Goal: Task Accomplishment & Management: Complete application form

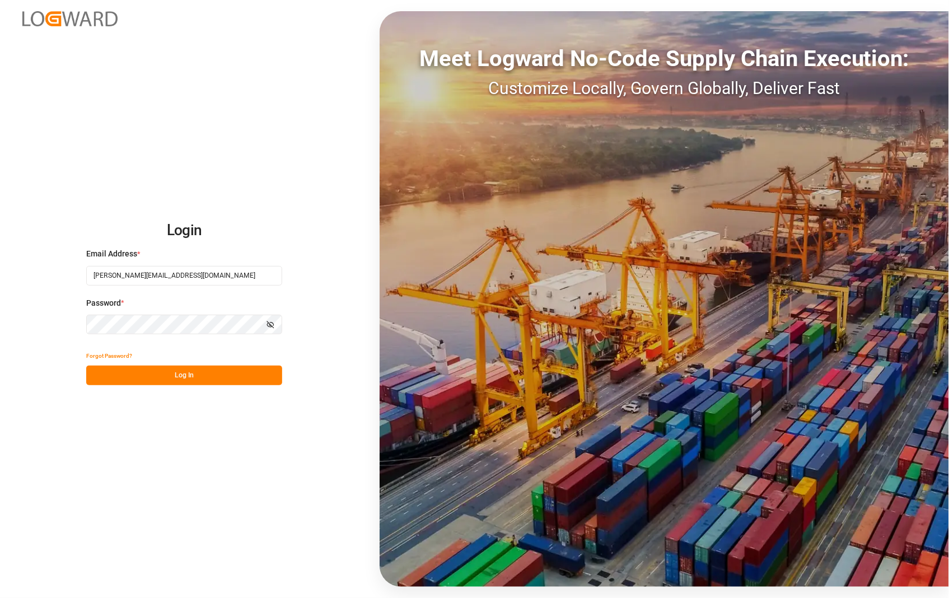
click at [195, 380] on button "Log In" at bounding box center [184, 376] width 196 height 20
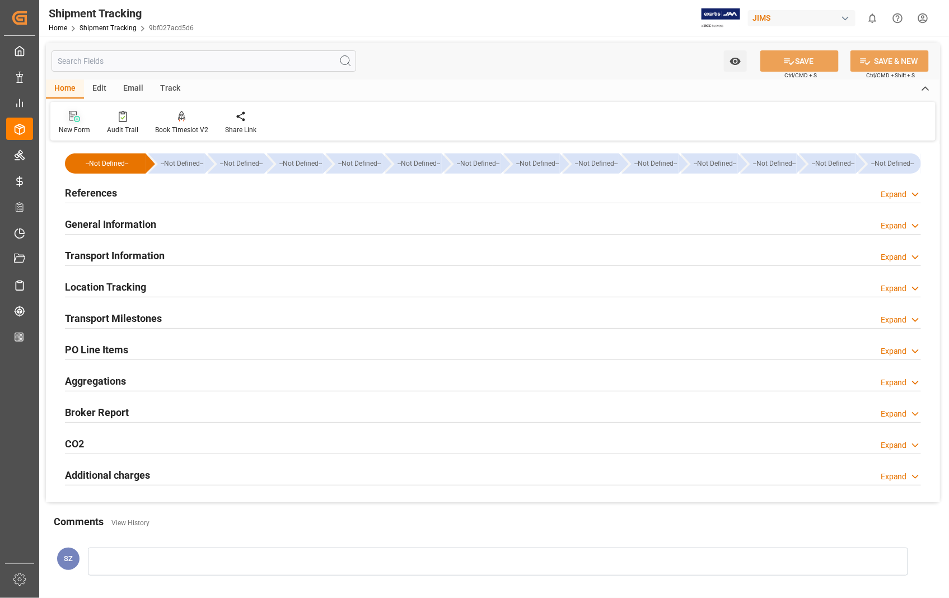
click at [76, 121] on icon at bounding box center [77, 119] width 6 height 6
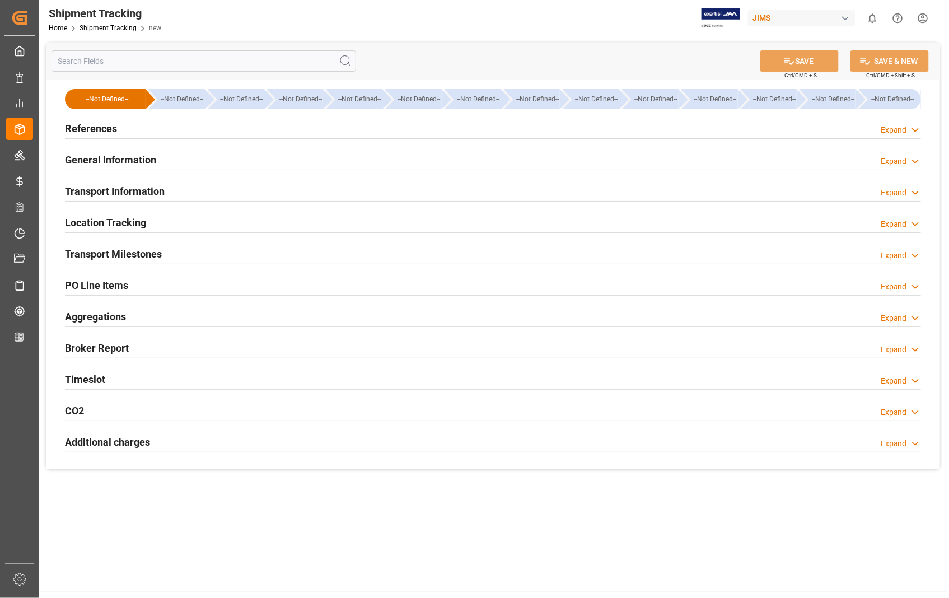
click at [93, 132] on h2 "References" at bounding box center [91, 128] width 52 height 15
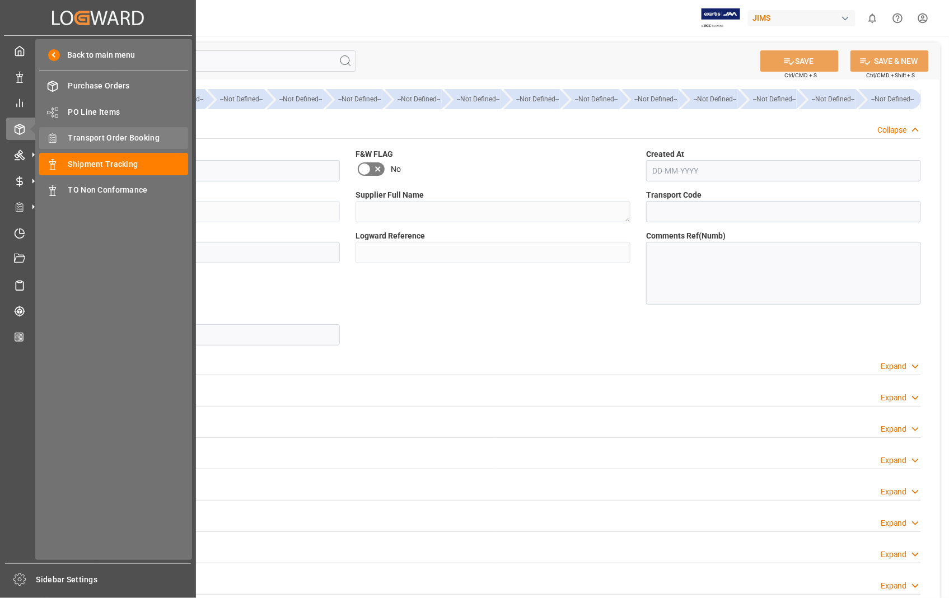
click at [130, 135] on span "Transport Order Booking" at bounding box center [128, 138] width 120 height 12
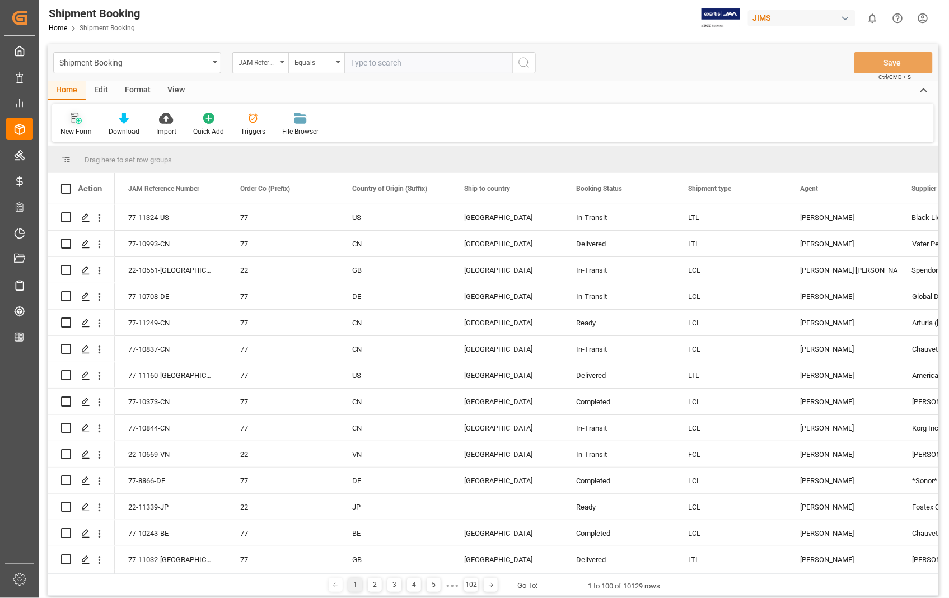
click at [78, 125] on div "New Form" at bounding box center [76, 124] width 48 height 25
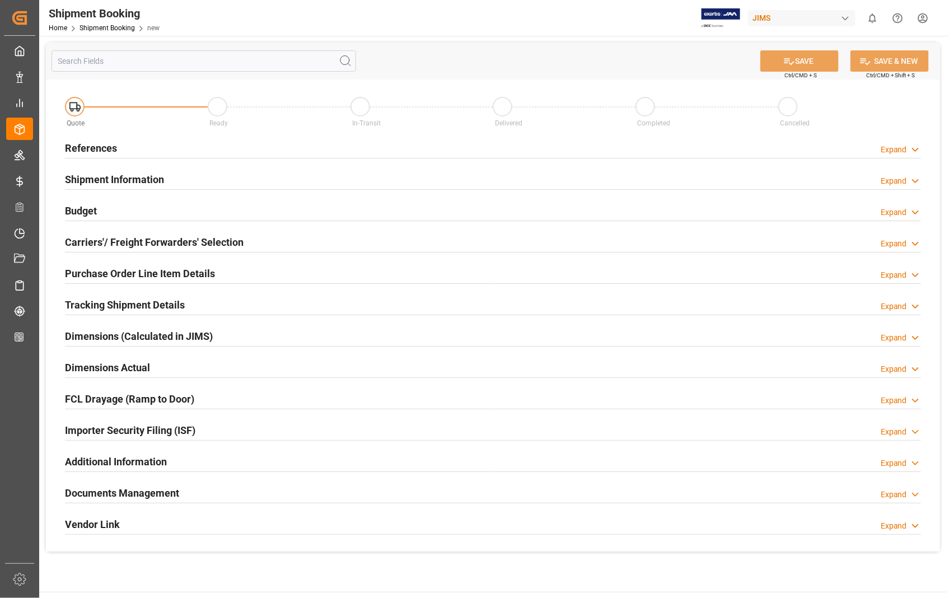
click at [86, 152] on h2 "References" at bounding box center [91, 148] width 52 height 15
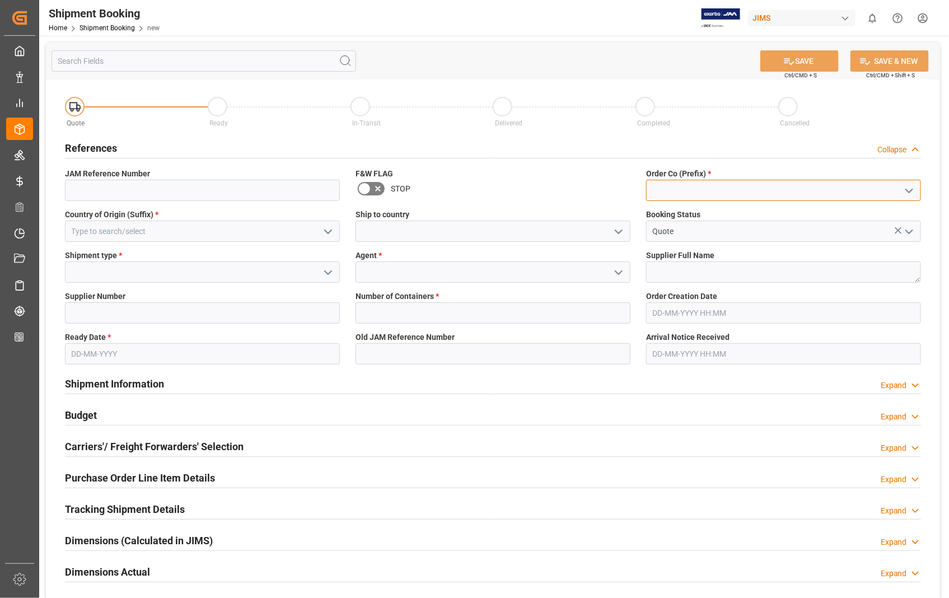
click at [747, 185] on input at bounding box center [783, 190] width 275 height 21
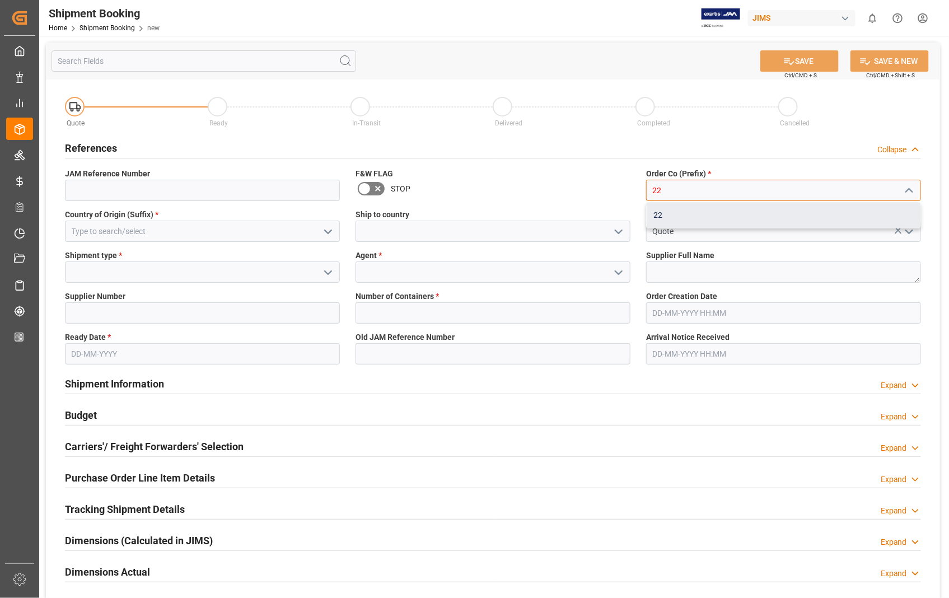
click at [675, 216] on div "22" at bounding box center [784, 215] width 274 height 25
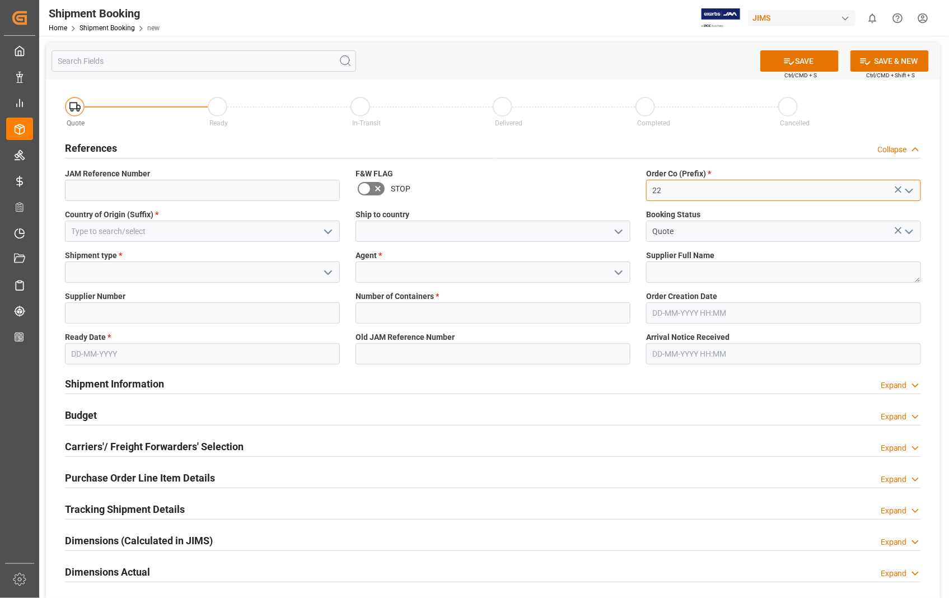
type input "22"
click at [127, 232] on input at bounding box center [202, 231] width 275 height 21
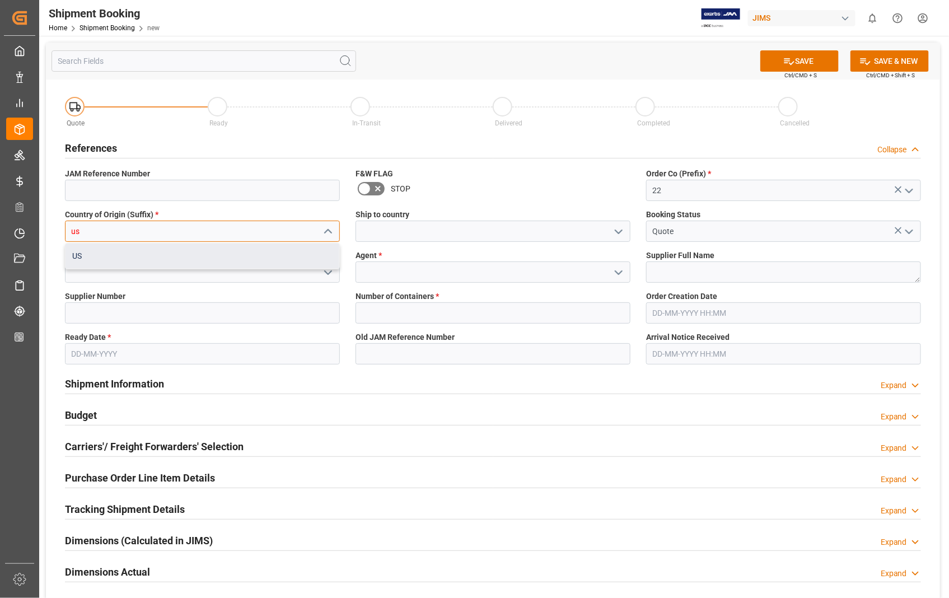
click at [82, 254] on div "US" at bounding box center [203, 256] width 274 height 25
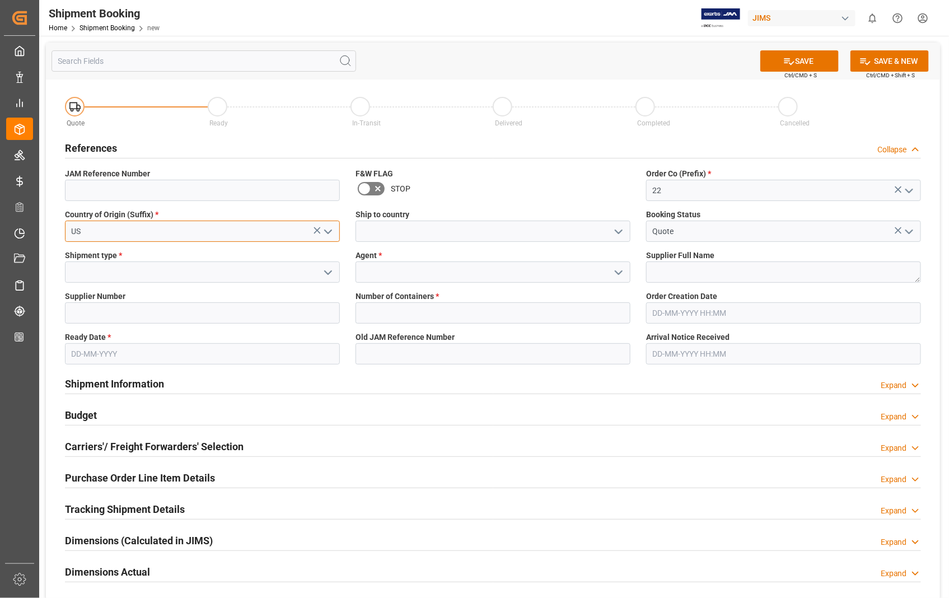
type input "US"
click at [386, 227] on input at bounding box center [493, 231] width 275 height 21
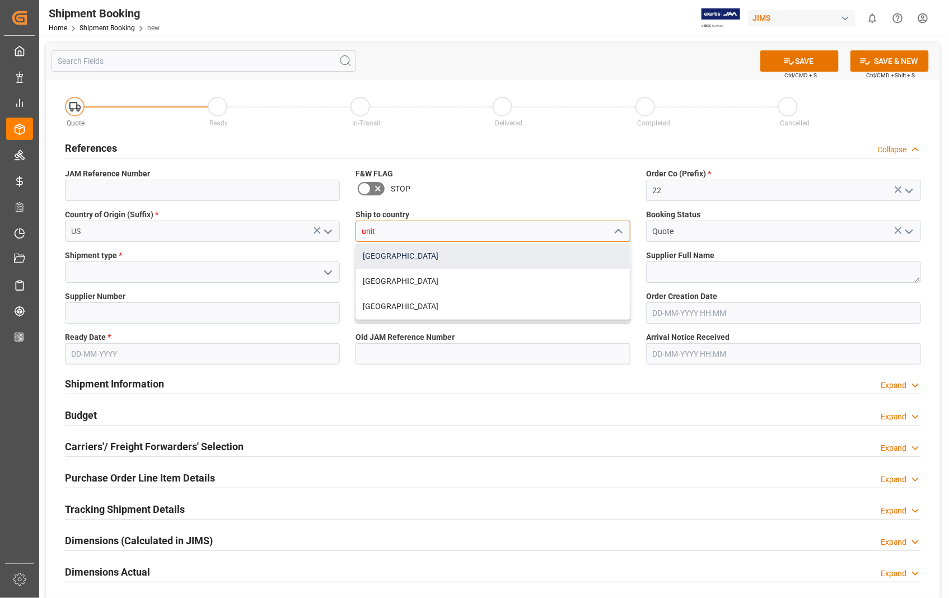
click at [376, 253] on div "[GEOGRAPHIC_DATA]" at bounding box center [493, 256] width 274 height 25
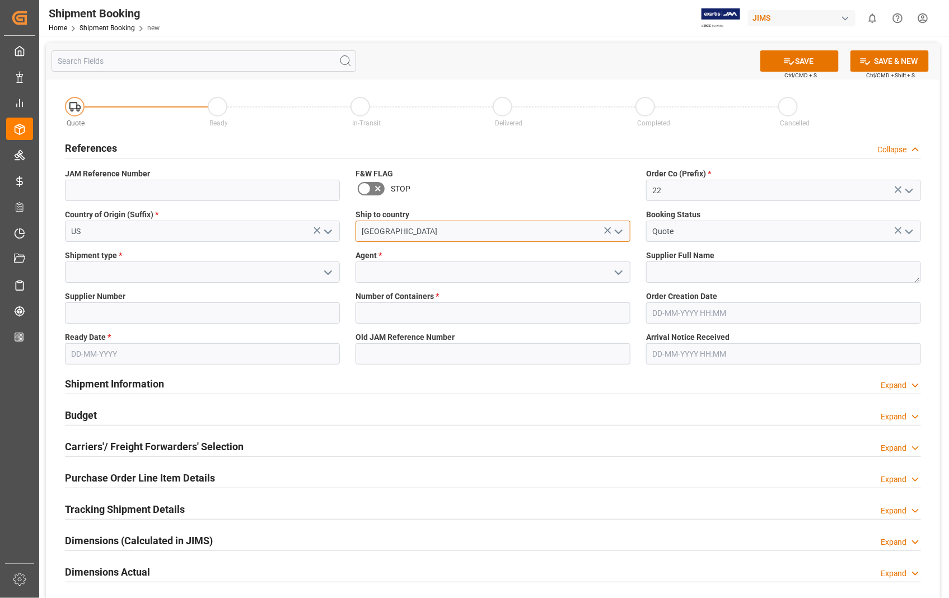
type input "[GEOGRAPHIC_DATA]"
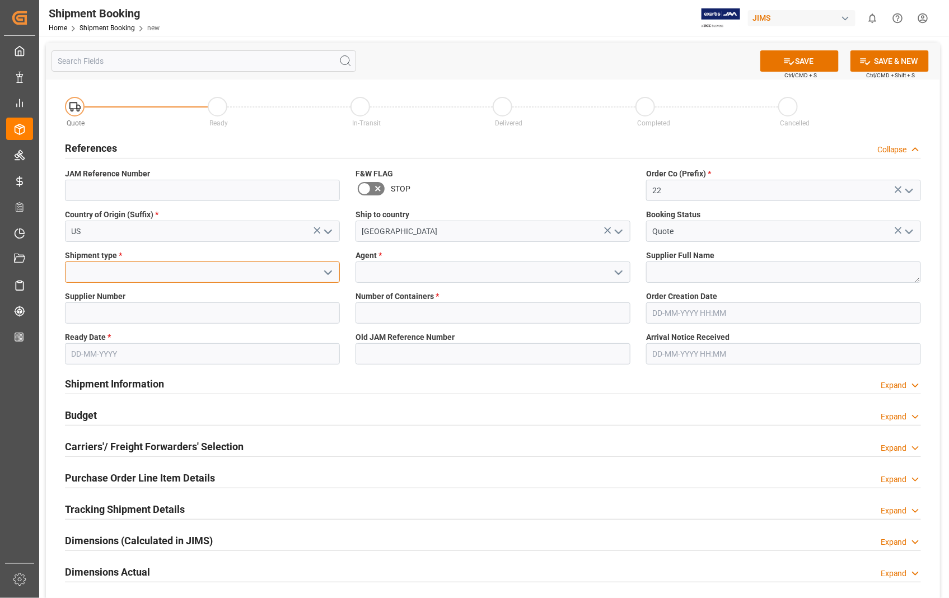
click at [163, 275] on input at bounding box center [202, 271] width 275 height 21
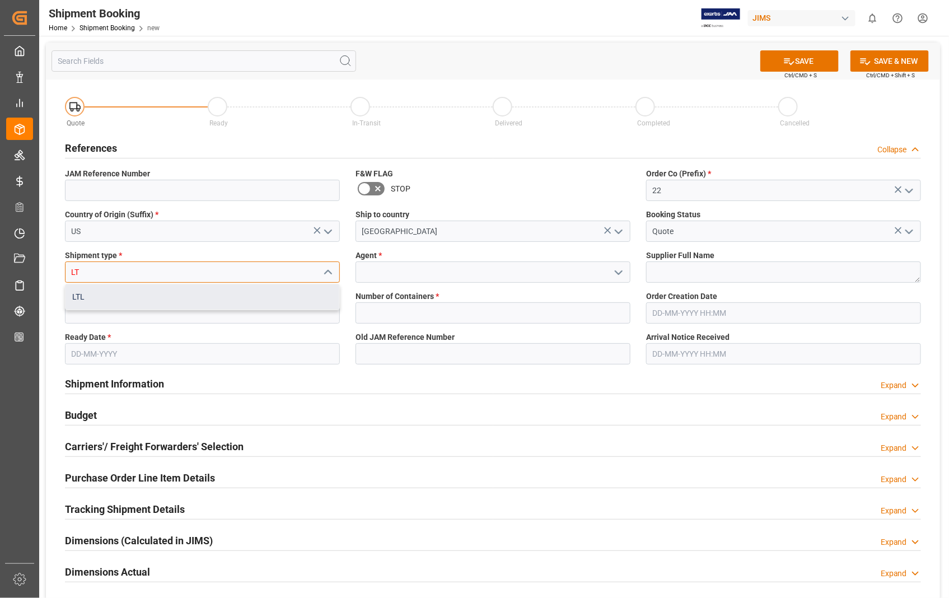
click at [99, 298] on div "LTL" at bounding box center [203, 296] width 274 height 25
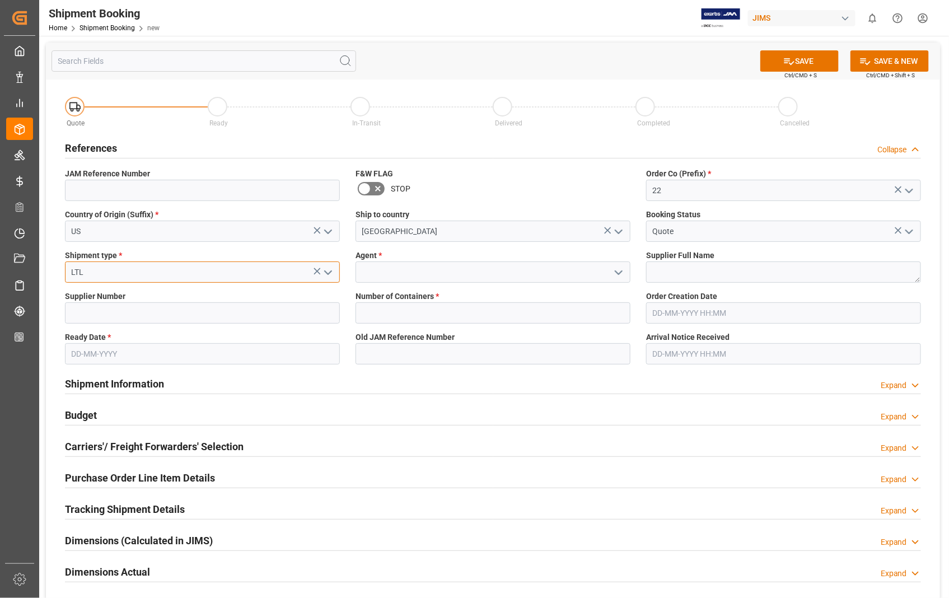
type input "LTL"
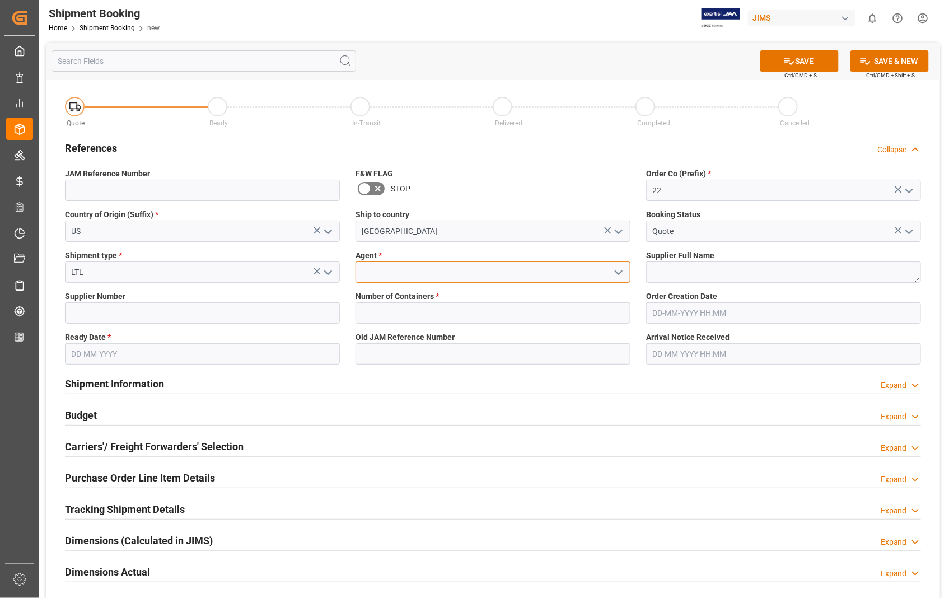
click at [468, 273] on input at bounding box center [493, 271] width 275 height 21
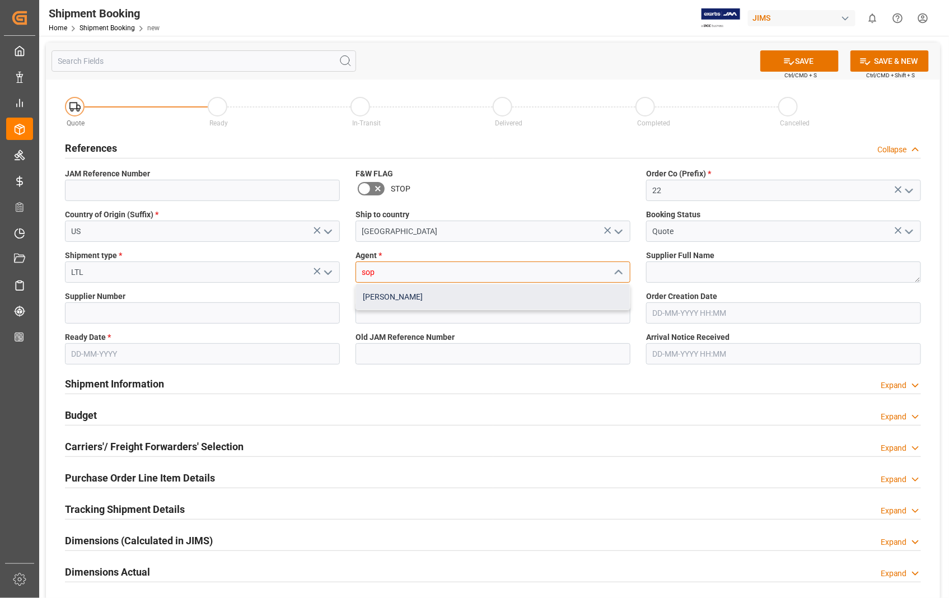
click at [422, 300] on div "[PERSON_NAME]" at bounding box center [493, 296] width 274 height 25
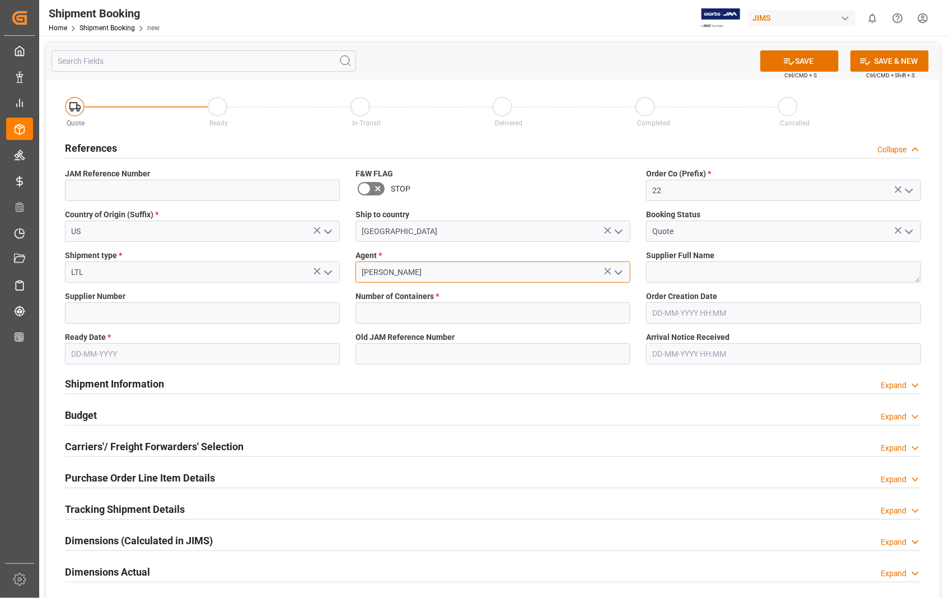
type input "[PERSON_NAME]"
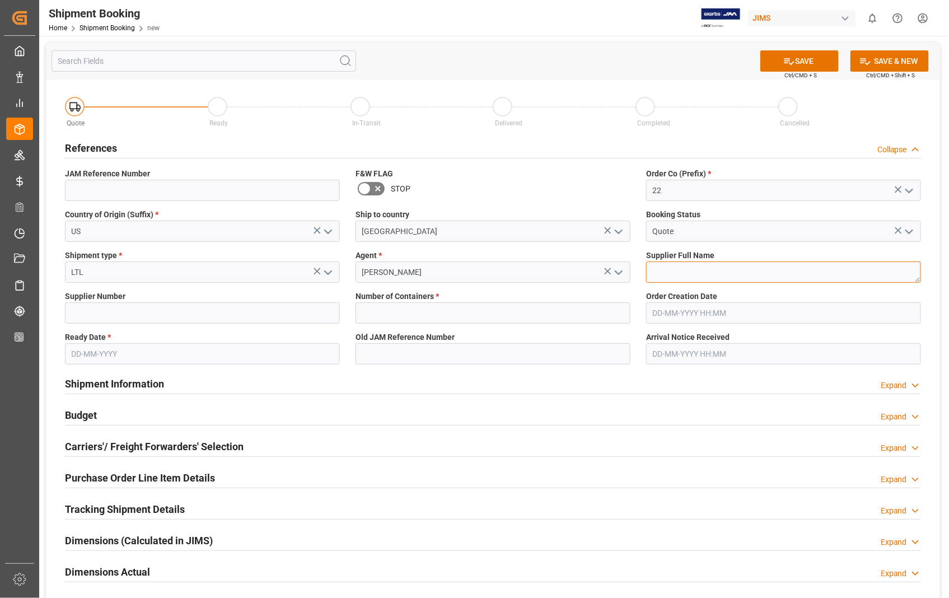
click at [672, 275] on textarea at bounding box center [783, 271] width 275 height 21
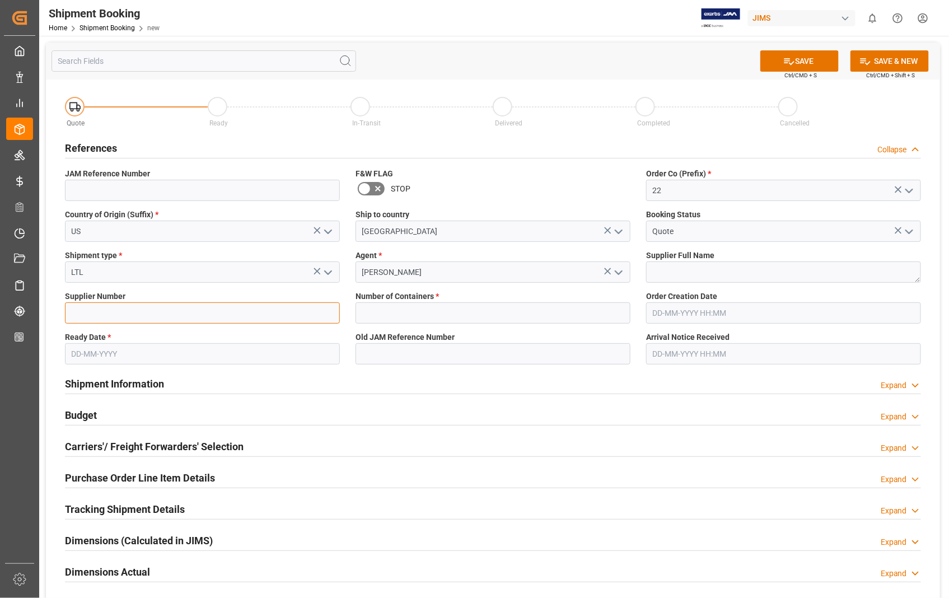
click at [144, 305] on input at bounding box center [202, 312] width 275 height 21
type input "404582"
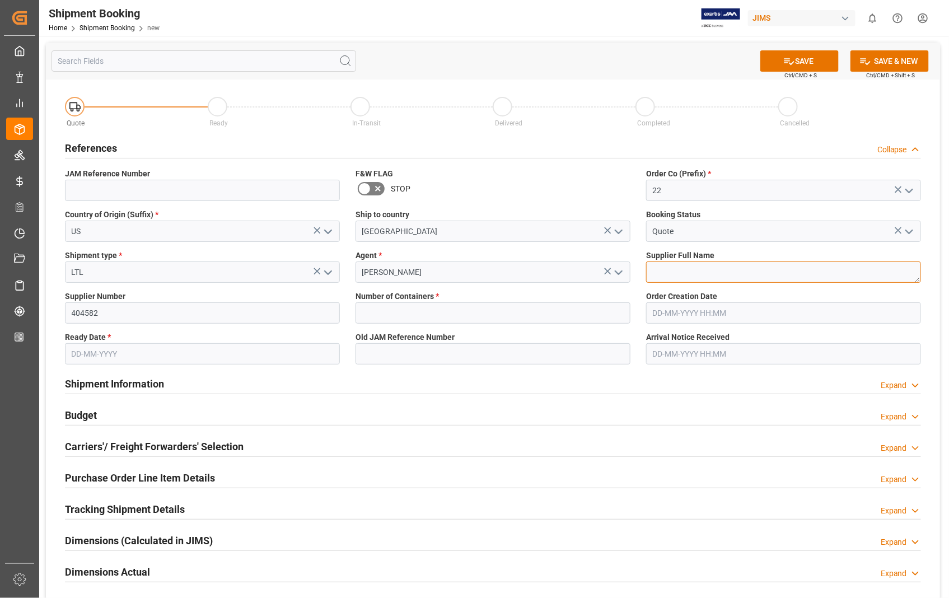
click at [679, 278] on textarea at bounding box center [783, 271] width 275 height 21
paste textarea "Evets Corporation"
type textarea "Evets Corporation"
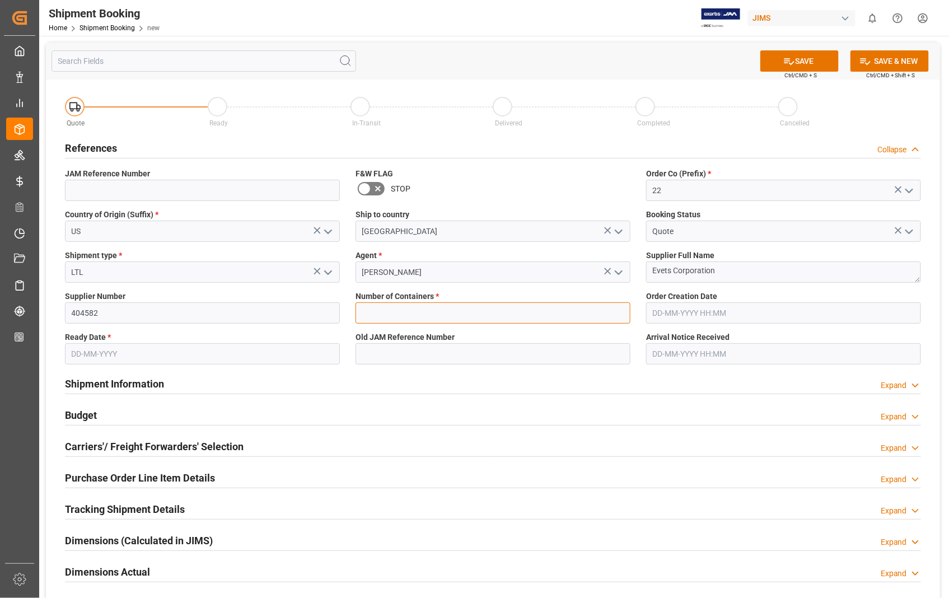
click at [417, 312] on input "text" at bounding box center [493, 312] width 275 height 21
type input "0"
type input "22-11325-US"
type input "[DATE] 00:00"
type input "[DATE]"
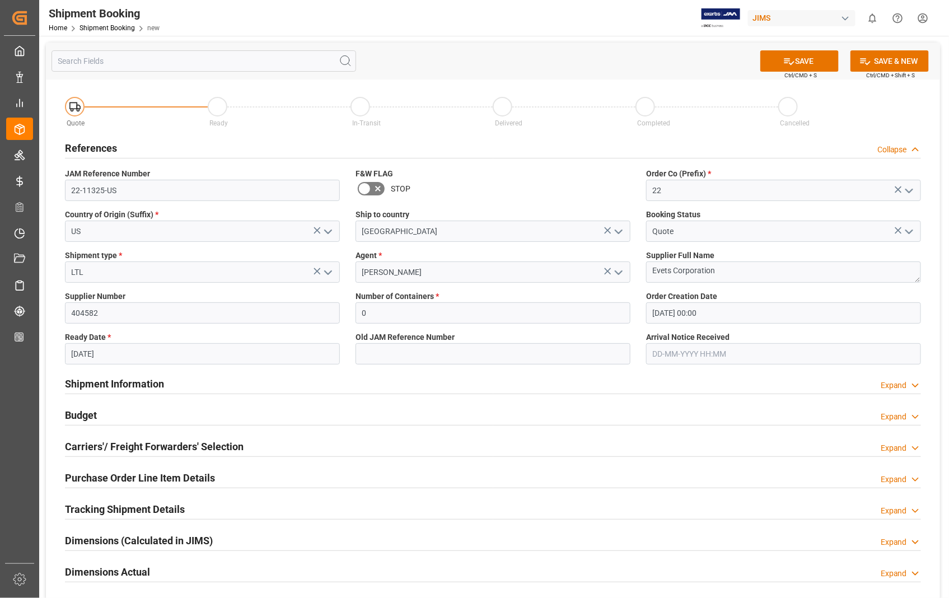
type input "[DATE] 00:00"
click at [735, 315] on input "[DATE] 00:00" at bounding box center [783, 312] width 275 height 21
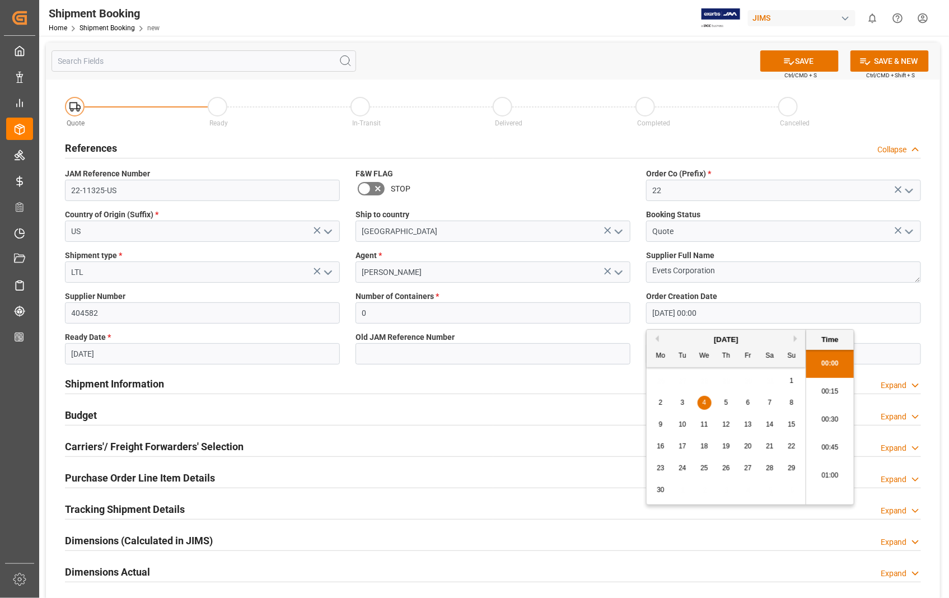
click at [795, 340] on button "Next Month" at bounding box center [797, 338] width 7 height 7
click at [728, 381] on span "2" at bounding box center [727, 381] width 4 height 8
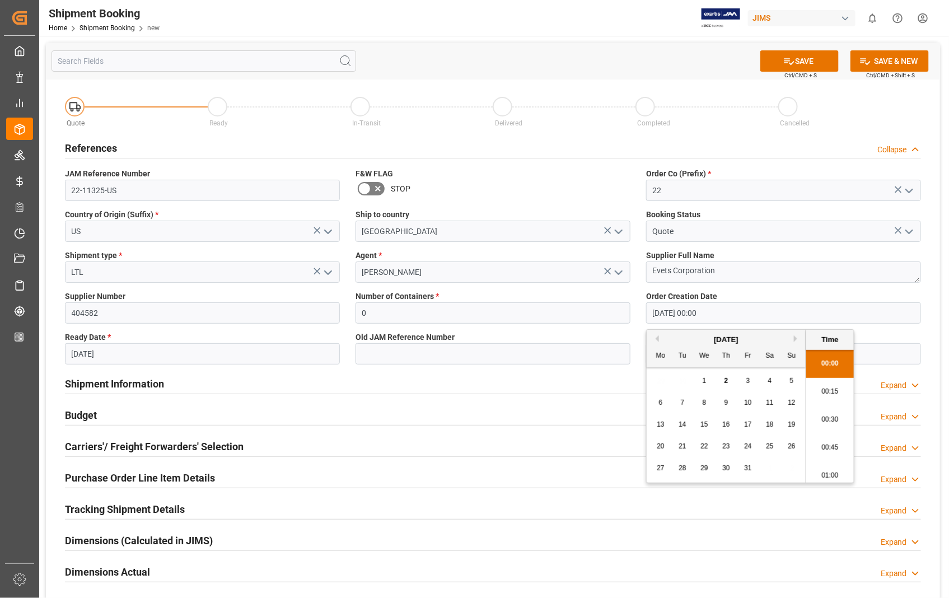
type input "[DATE] 00:00"
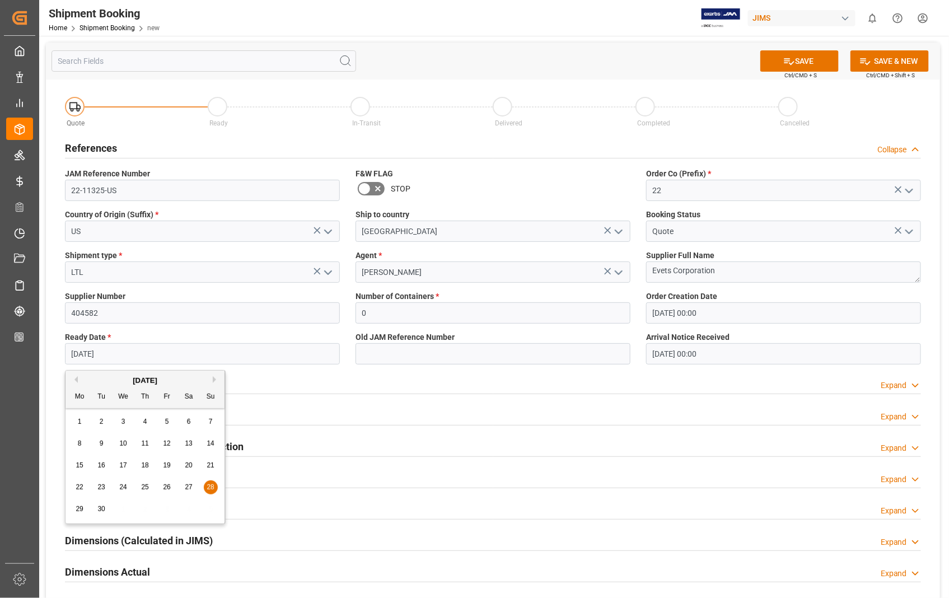
click at [155, 350] on input "[DATE]" at bounding box center [202, 353] width 275 height 21
click at [214, 378] on button "Next Month" at bounding box center [216, 379] width 7 height 7
click at [190, 466] on span "15" at bounding box center [188, 465] width 7 height 8
type input "[DATE]"
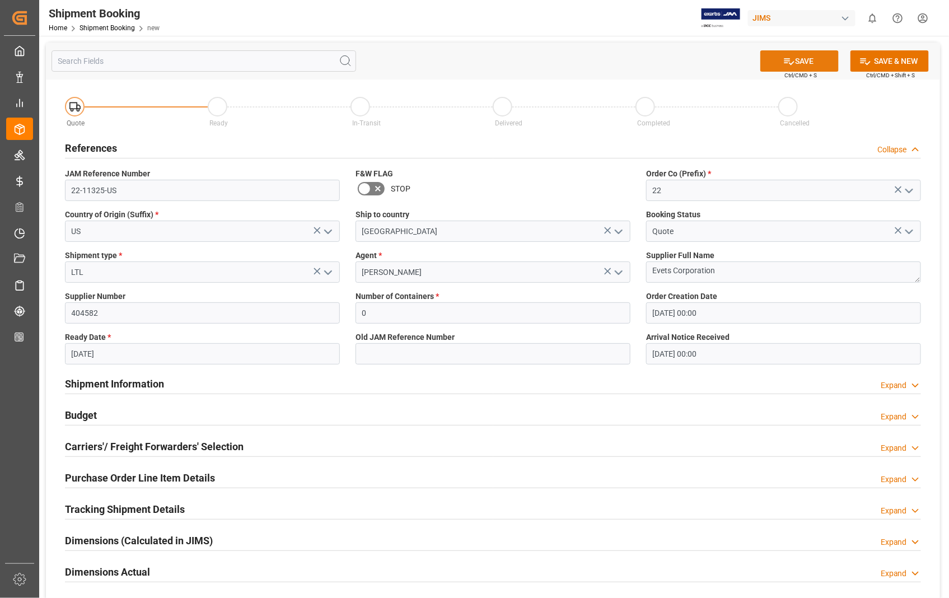
click at [795, 58] on button "SAVE" at bounding box center [799, 60] width 78 height 21
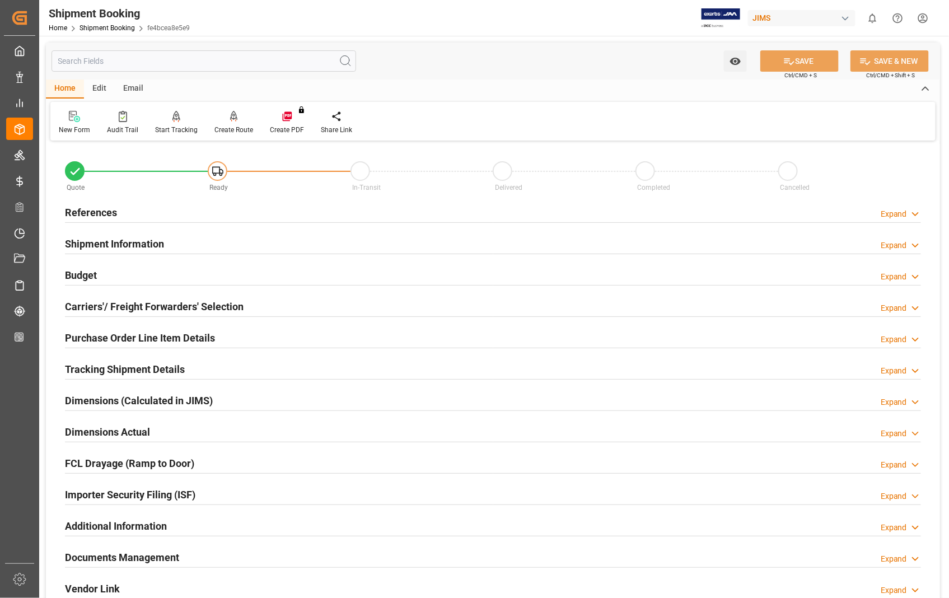
click at [105, 309] on h2 "Carriers'/ Freight Forwarders' Selection" at bounding box center [154, 306] width 179 height 15
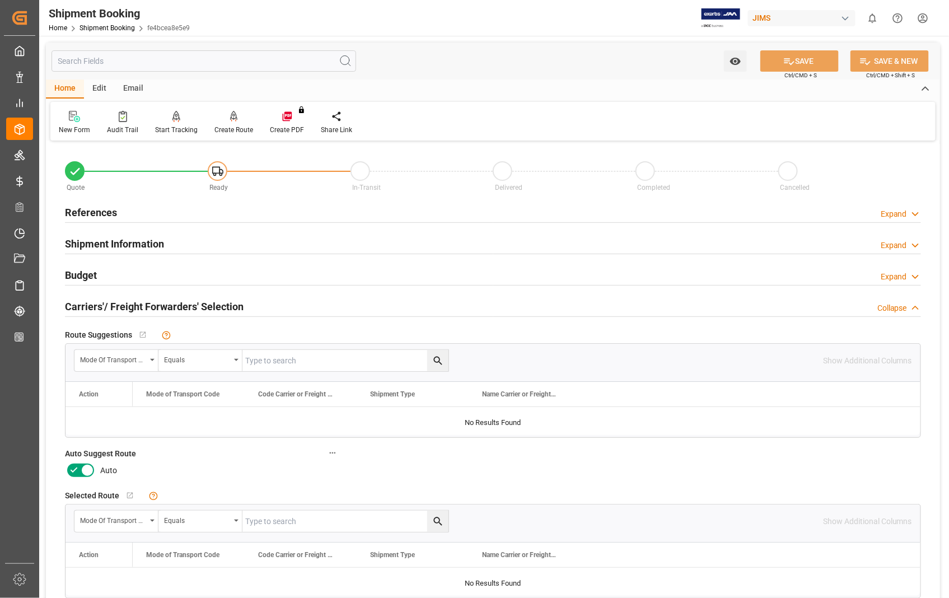
click at [87, 468] on icon at bounding box center [87, 470] width 13 height 13
click at [0, 0] on input "checkbox" at bounding box center [0, 0] width 0 height 0
click at [812, 64] on button "SAVE" at bounding box center [799, 60] width 78 height 21
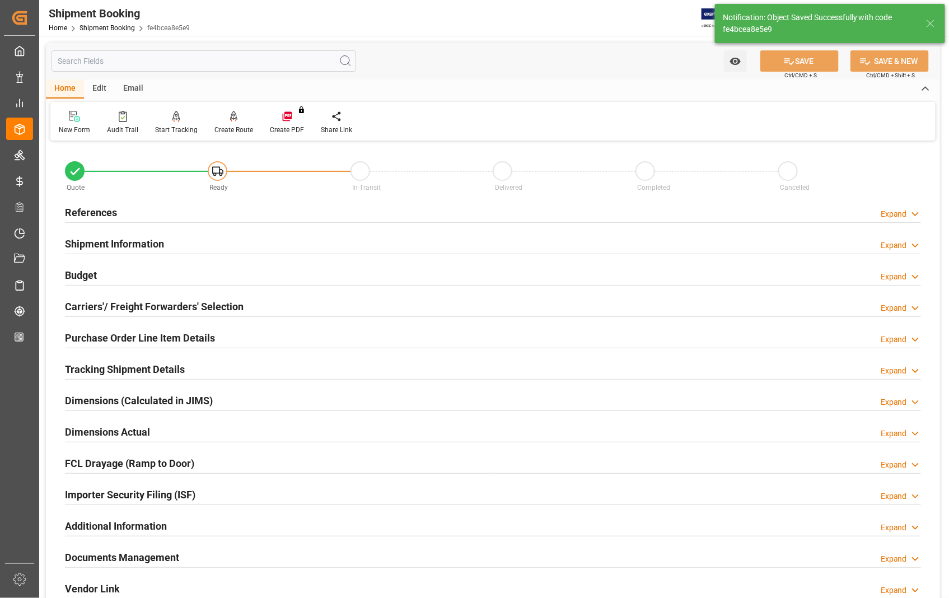
type input "Ready"
click at [108, 215] on h2 "References" at bounding box center [91, 212] width 52 height 15
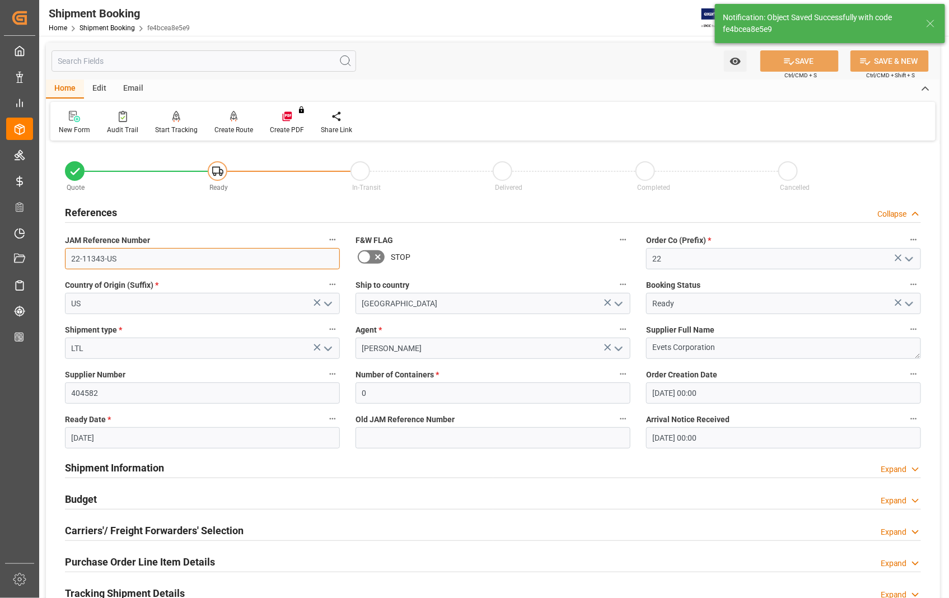
drag, startPoint x: 121, startPoint y: 262, endPoint x: 67, endPoint y: 261, distance: 54.3
click at [67, 261] on input "22-11343-US" at bounding box center [202, 258] width 275 height 21
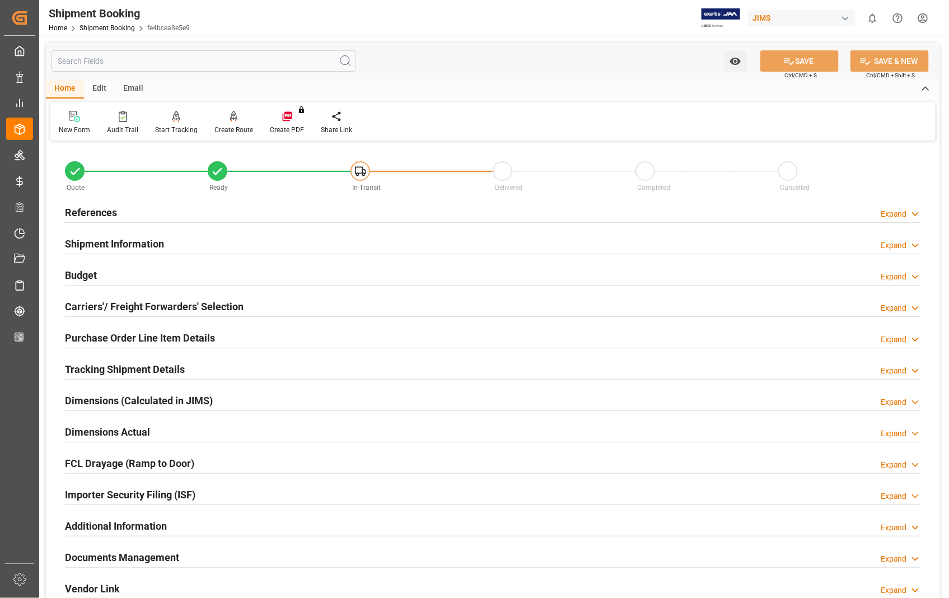
click at [98, 212] on h2 "References" at bounding box center [91, 212] width 52 height 15
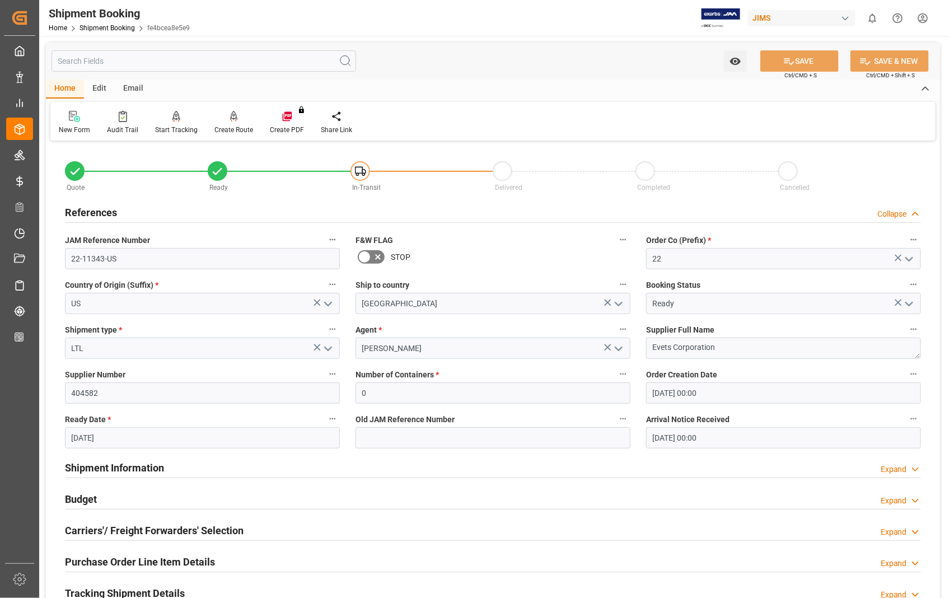
click at [98, 212] on h2 "References" at bounding box center [91, 212] width 52 height 15
